Goal: Register for event/course

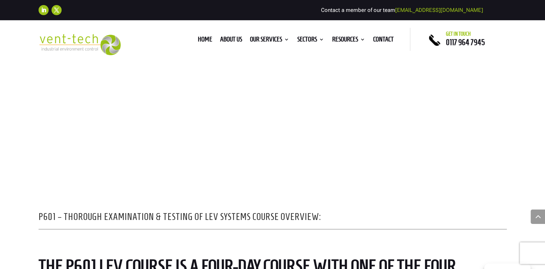
scroll to position [422, 0]
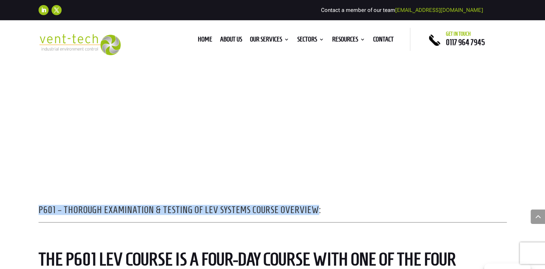
drag, startPoint x: 38, startPoint y: 208, endPoint x: 319, endPoint y: 193, distance: 281.0
drag, startPoint x: 319, startPoint y: 193, endPoint x: 280, endPoint y: 210, distance: 42.1
copy h2 "P601 – Thorough Examination & Testing of LEV Systems Course Overview"
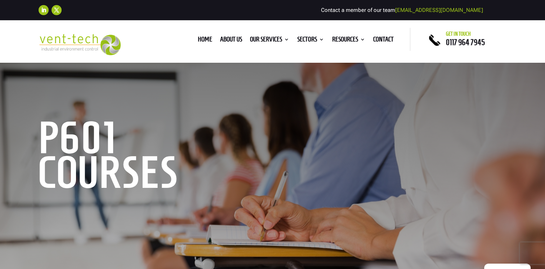
scroll to position [0, 0]
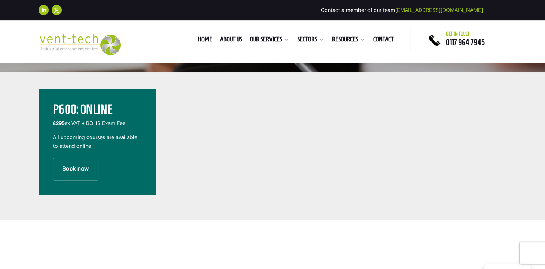
drag, startPoint x: 458, startPoint y: 85, endPoint x: 454, endPoint y: 81, distance: 4.8
click at [458, 84] on div "P600: Online £295 ex VAT + BOHS Exam Fee All upcoming courses are available to …" at bounding box center [273, 141] width 468 height 125
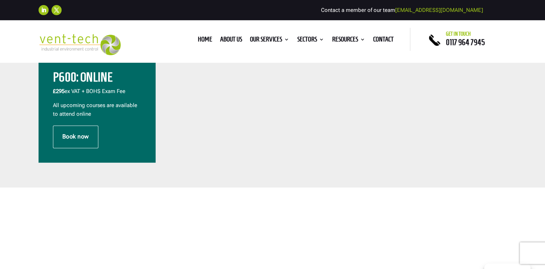
scroll to position [269, 0]
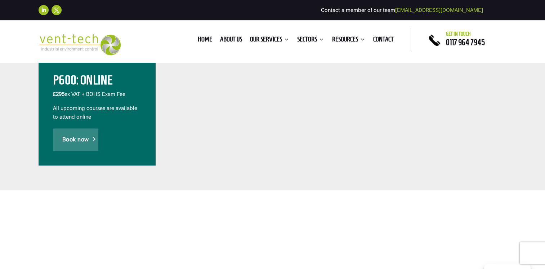
click at [76, 137] on link "Book now" at bounding box center [75, 139] width 45 height 22
